Goal: Transaction & Acquisition: Purchase product/service

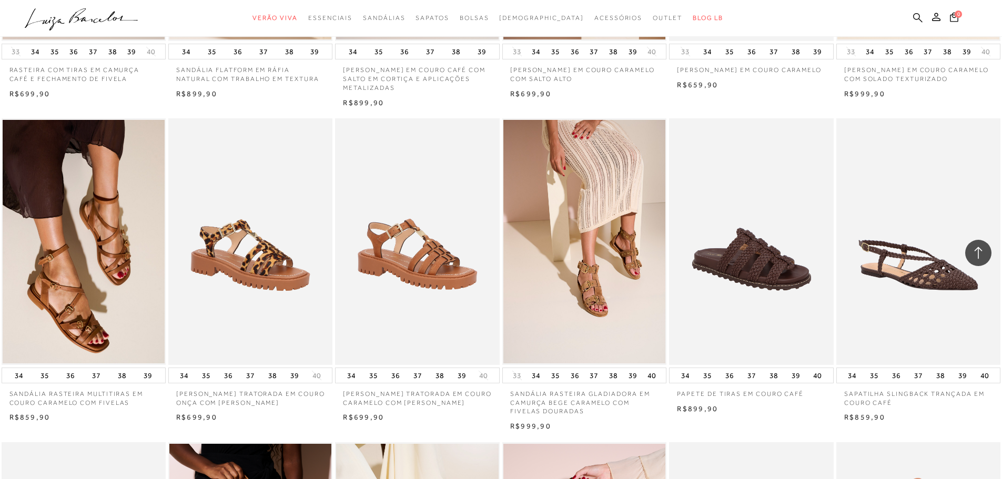
click at [915, 18] on icon at bounding box center [917, 17] width 9 height 9
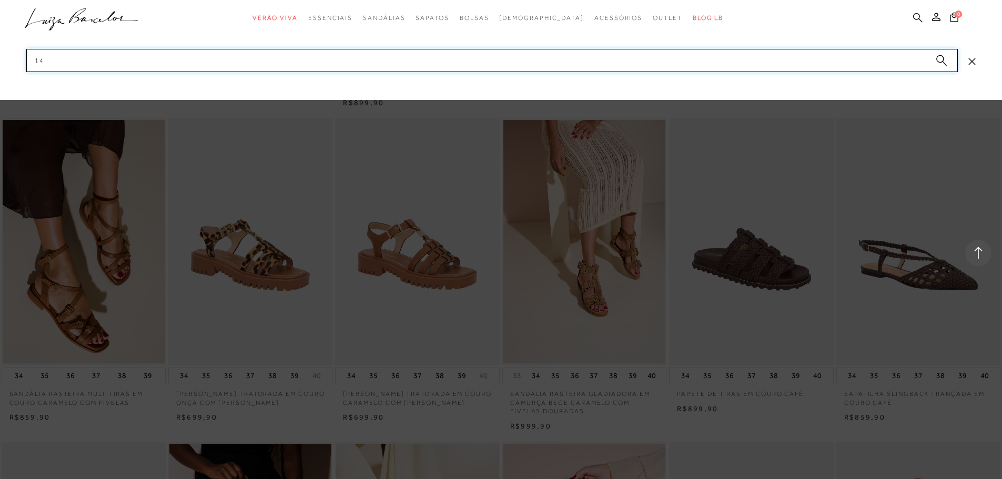
type input "1"
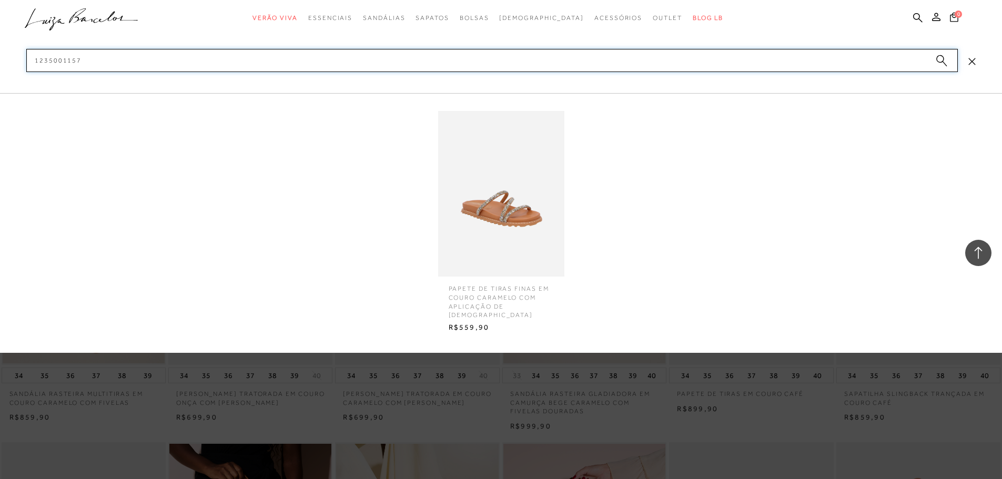
type input "1235001157"
click at [540, 192] on img at bounding box center [501, 194] width 126 height 166
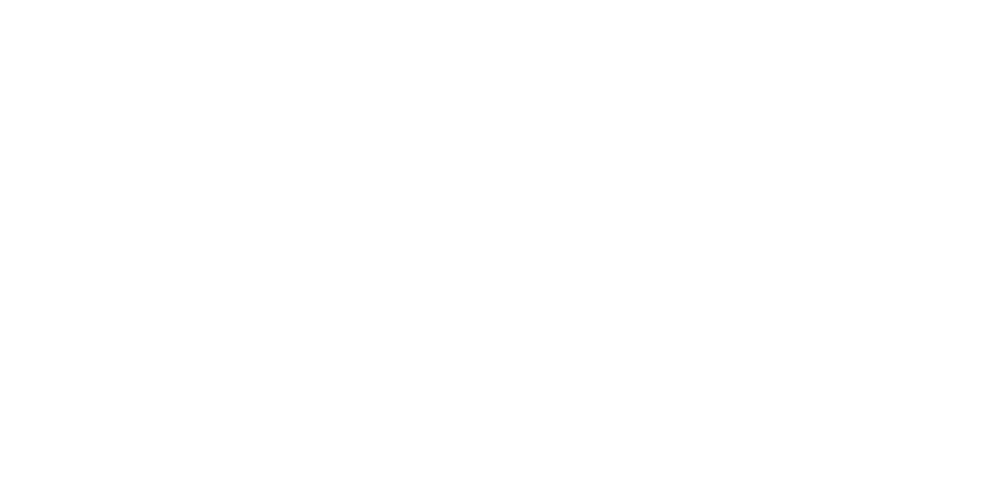
scroll to position [1, 0]
